Goal: Transaction & Acquisition: Purchase product/service

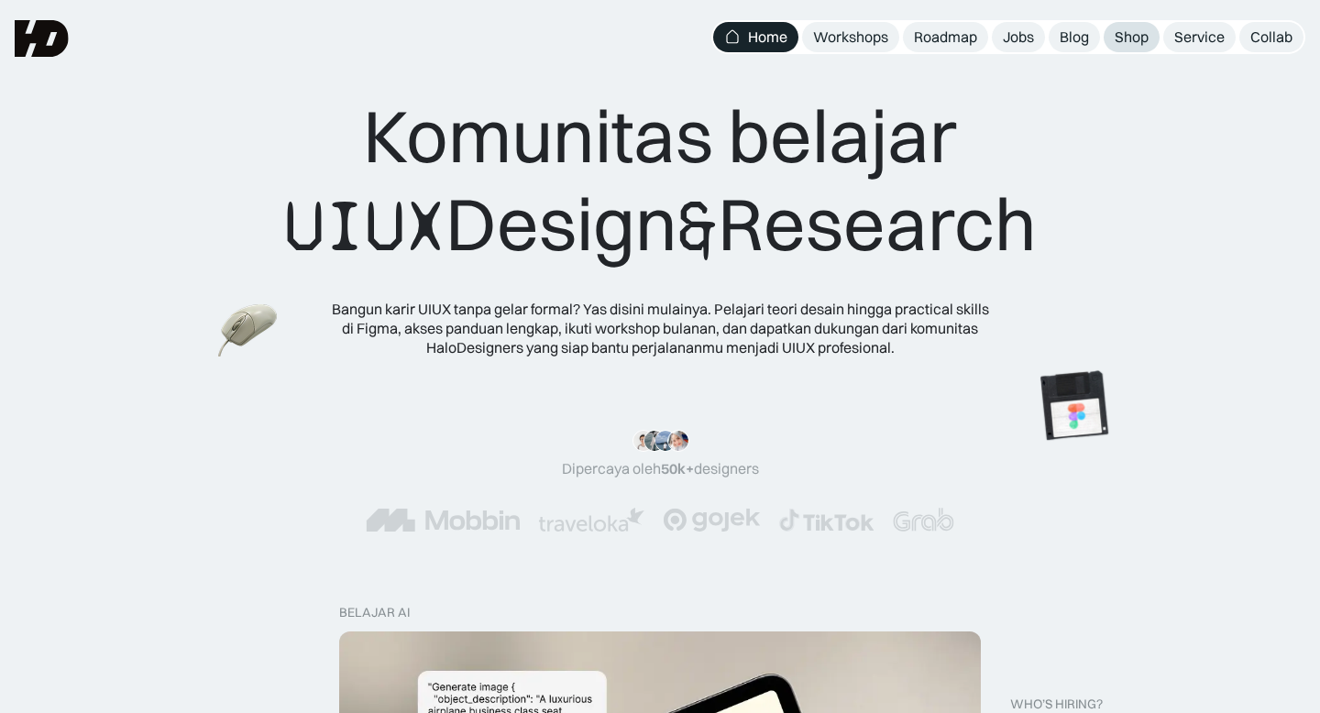
click at [1129, 38] on div "Shop" at bounding box center [1132, 37] width 34 height 19
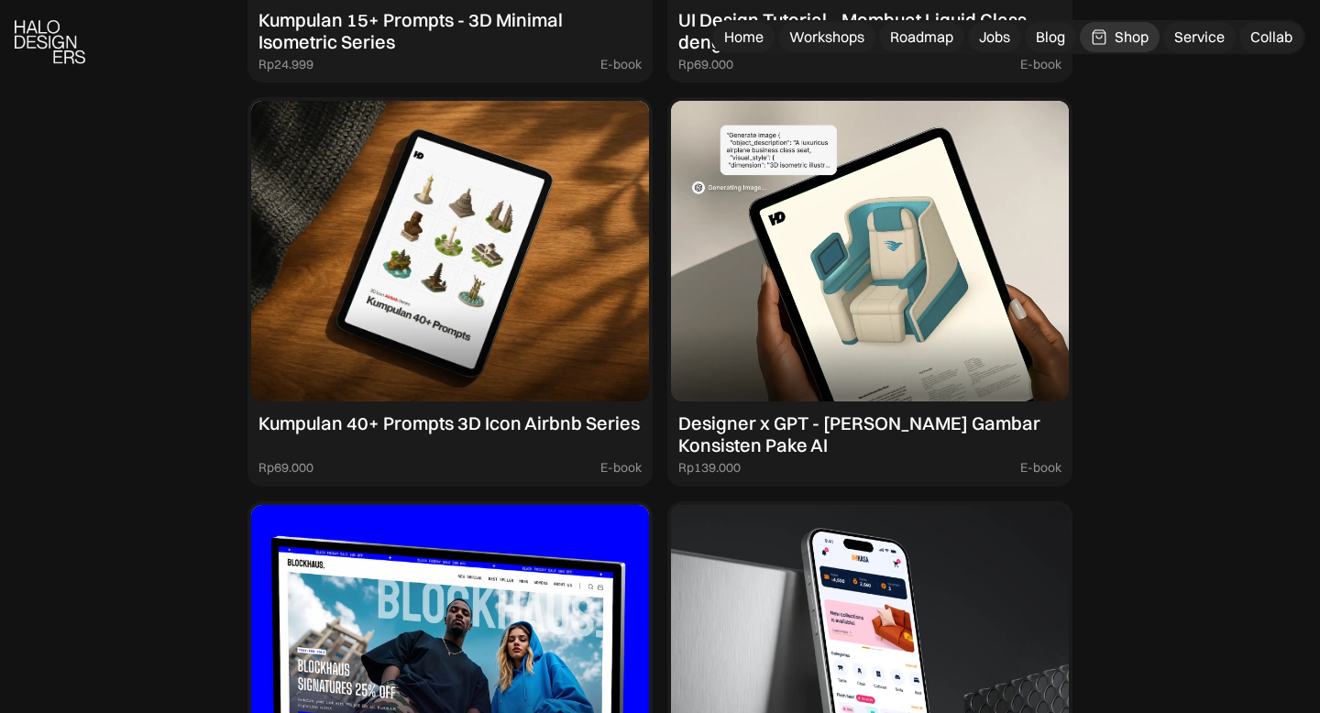
scroll to position [2354, 0]
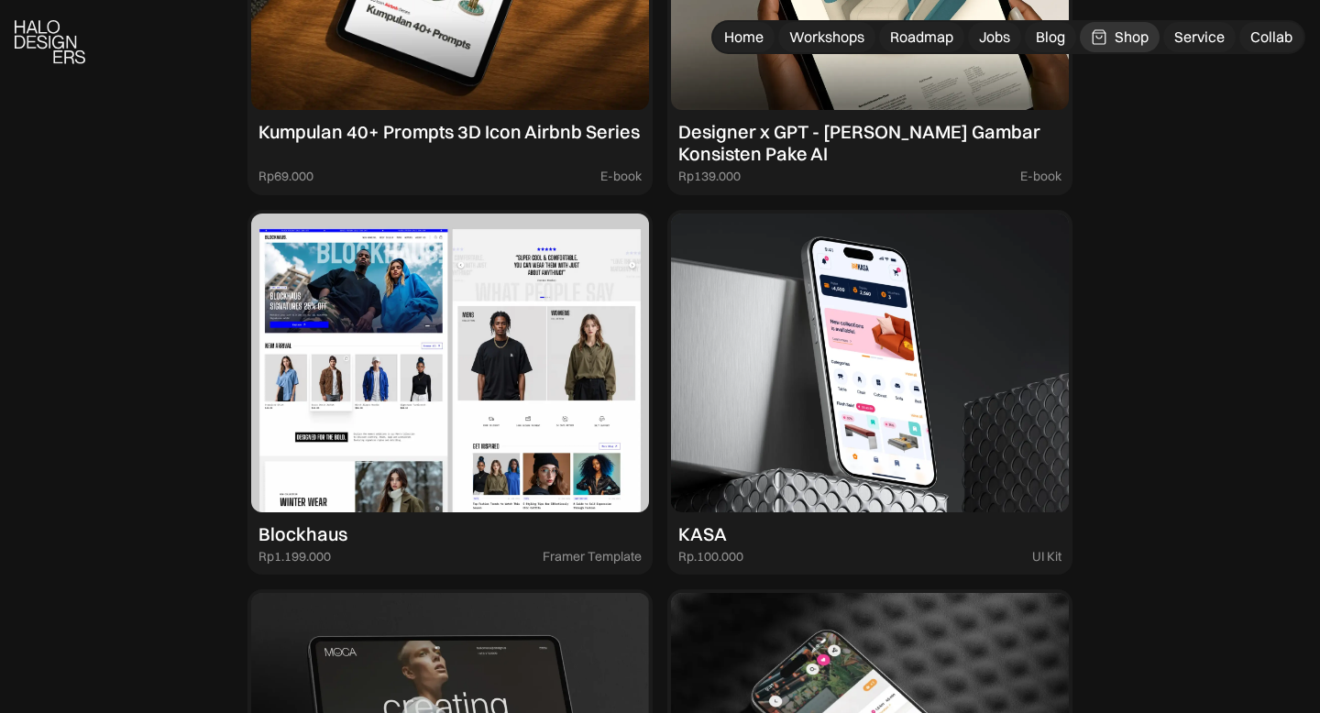
click at [521, 328] on img at bounding box center [450, 363] width 398 height 299
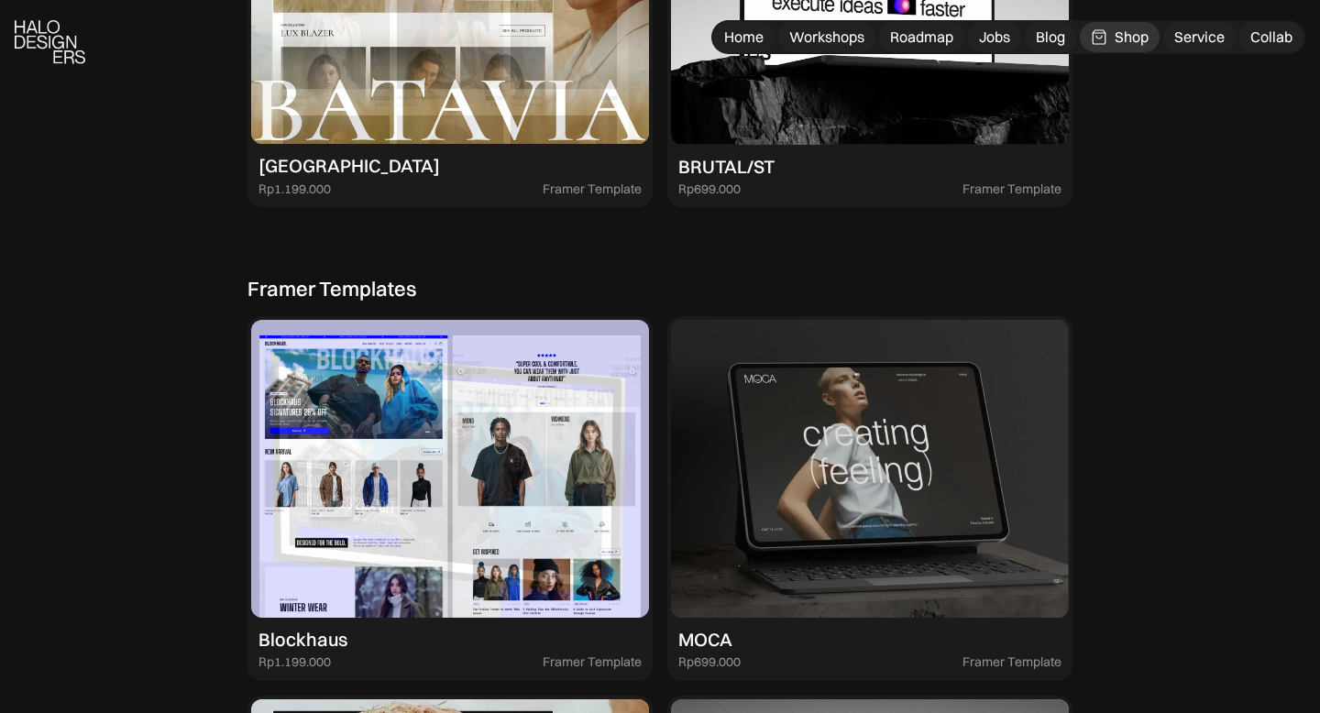
scroll to position [3498, 0]
